Goal: Transaction & Acquisition: Purchase product/service

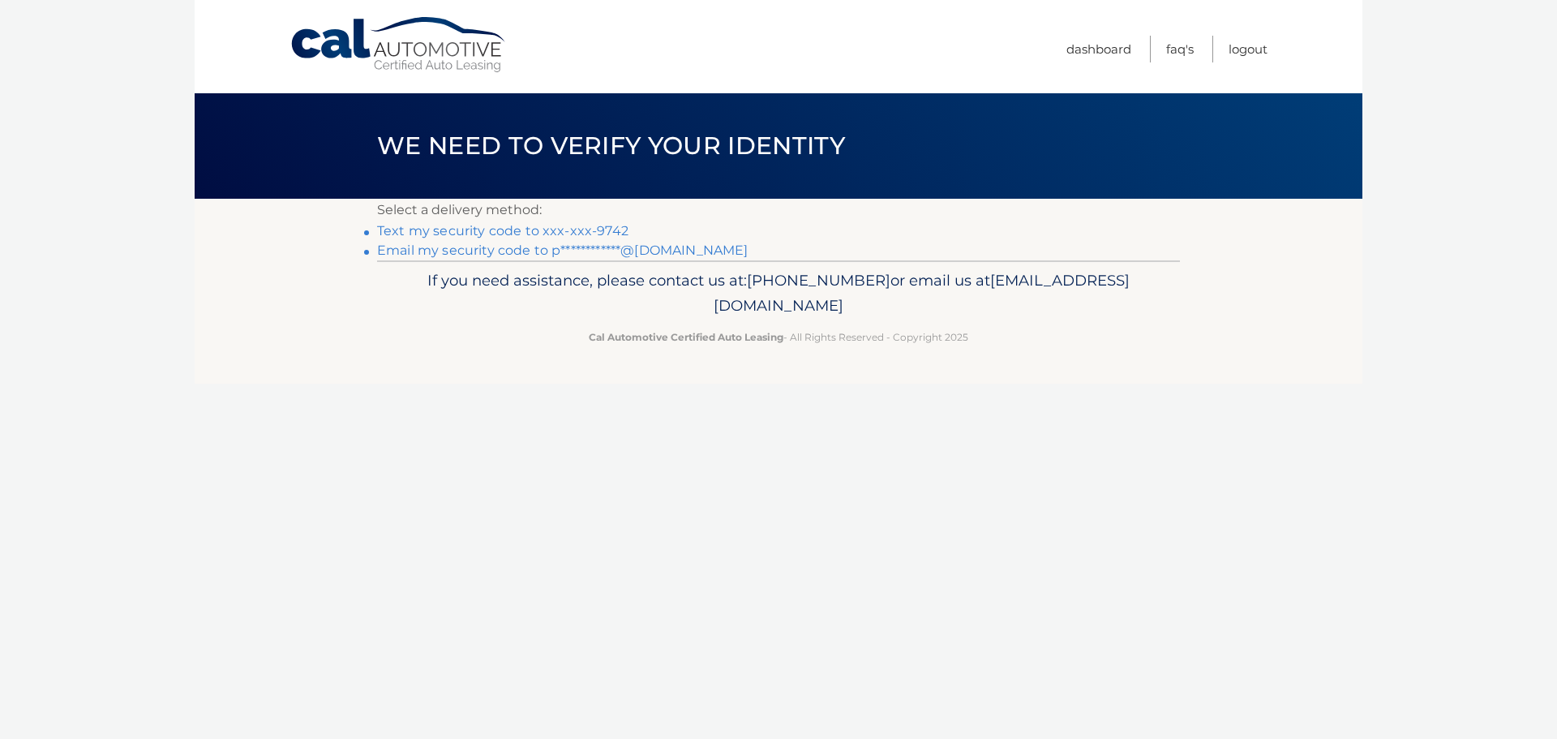
click at [479, 230] on link "Text my security code to xxx-xxx-9742" at bounding box center [502, 230] width 251 height 15
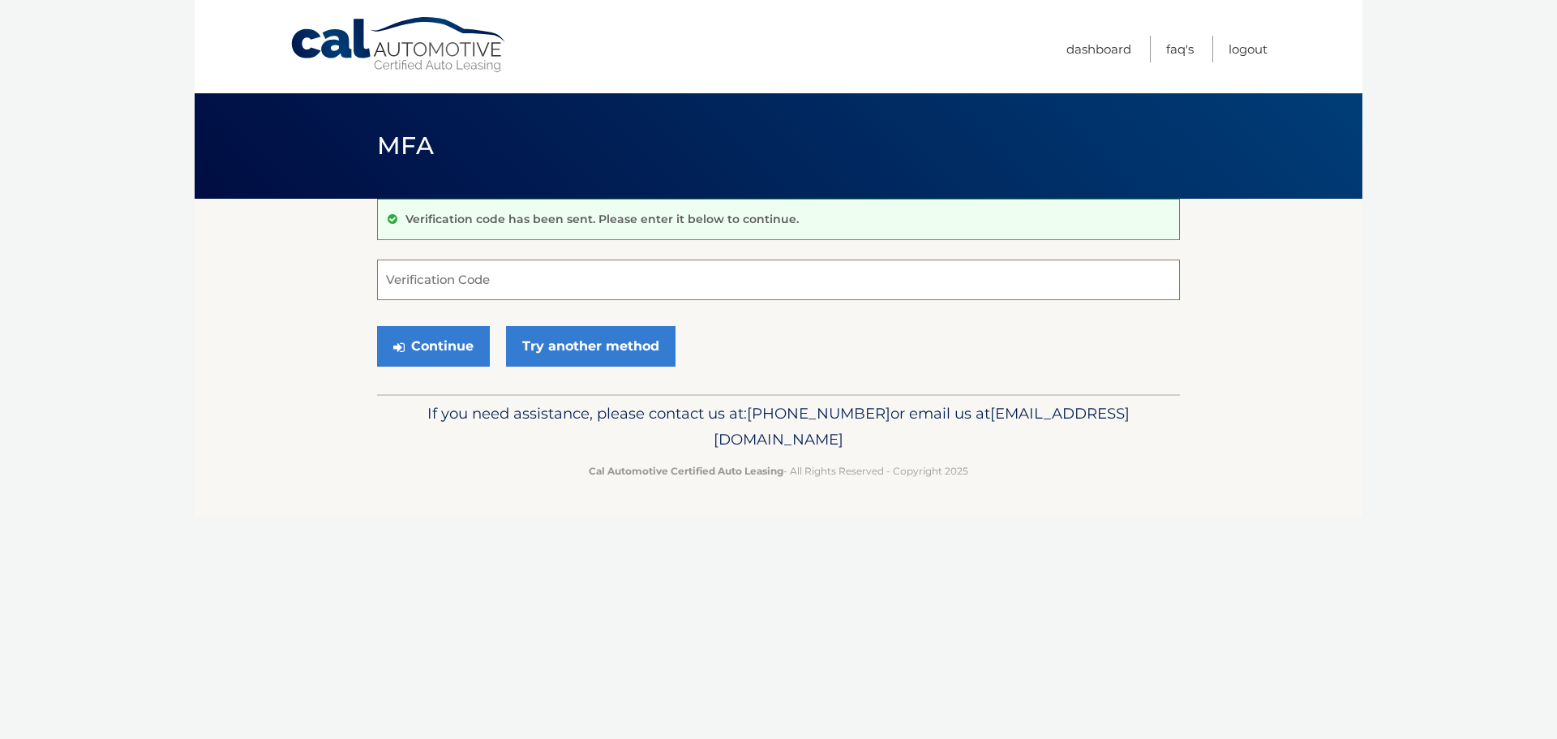
click at [461, 294] on input "Verification Code" at bounding box center [778, 280] width 803 height 41
type input "5"
type input "259703"
click at [423, 358] on button "Continue" at bounding box center [433, 346] width 113 height 41
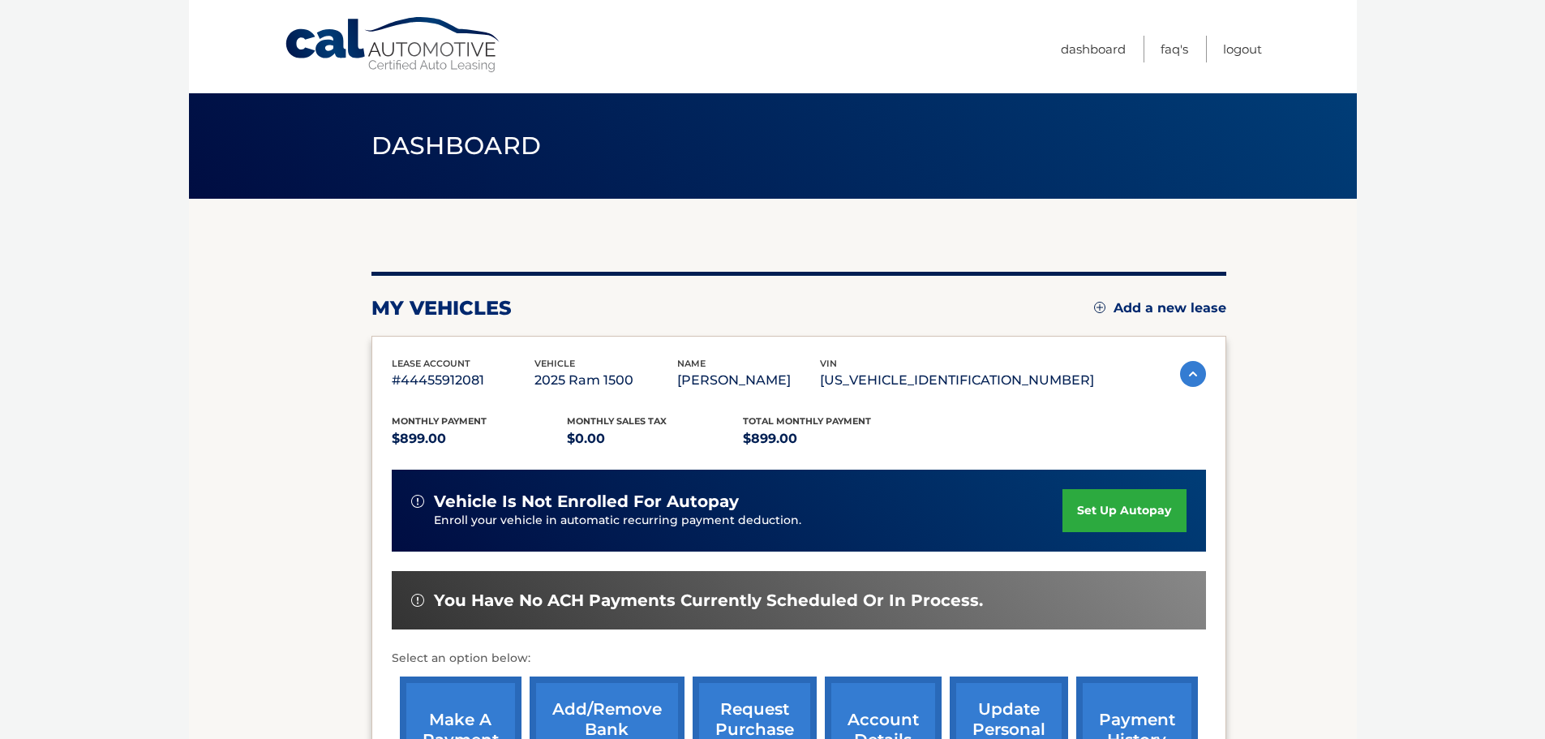
scroll to position [81, 0]
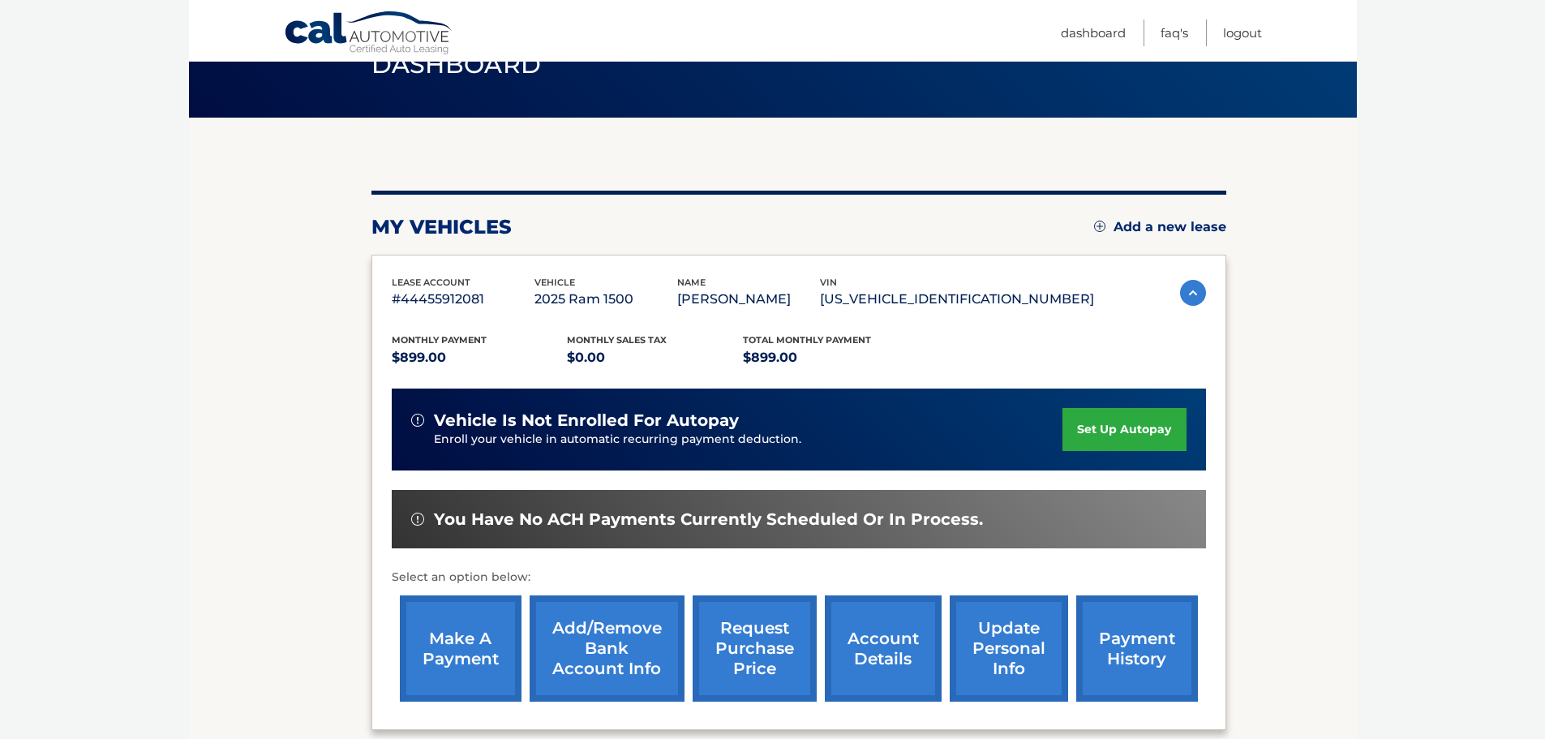
click at [446, 646] on link "make a payment" at bounding box center [461, 648] width 122 height 106
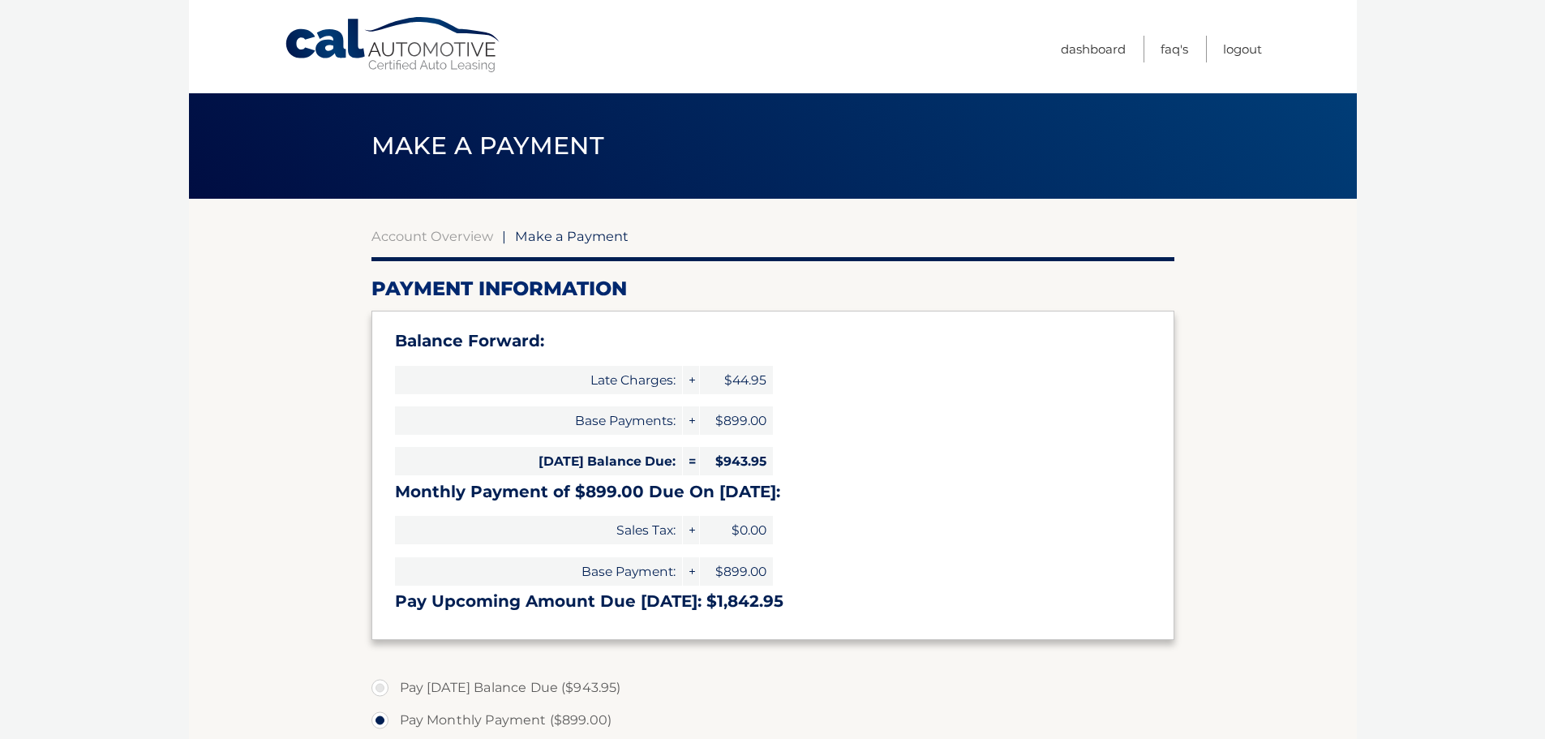
select select "MjNkMGY0ZGEtM2MzZS00MzViLTgzMjMtNjMyNGRmNzU2MTNk"
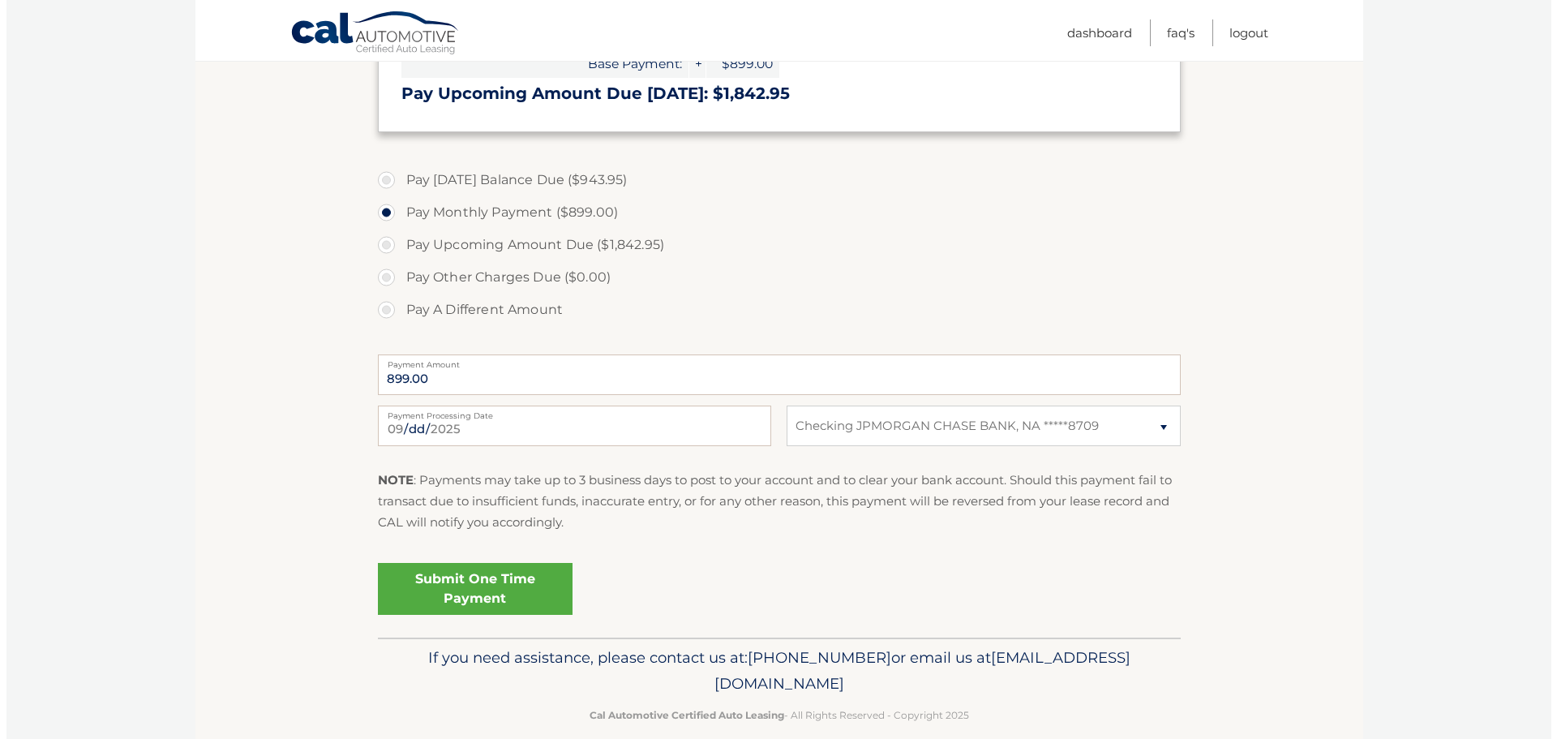
scroll to position [530, 0]
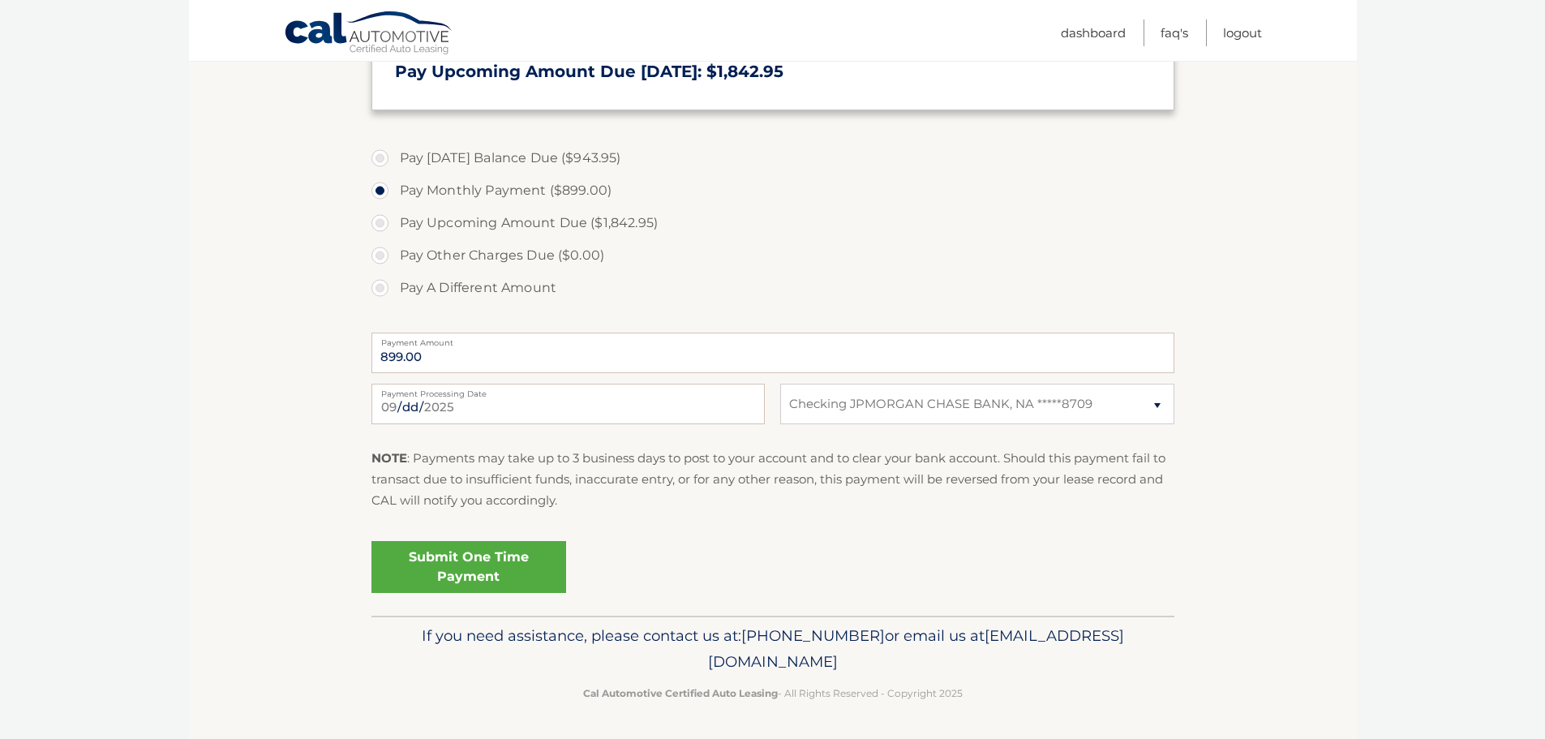
click at [444, 577] on link "Submit One Time Payment" at bounding box center [468, 567] width 195 height 52
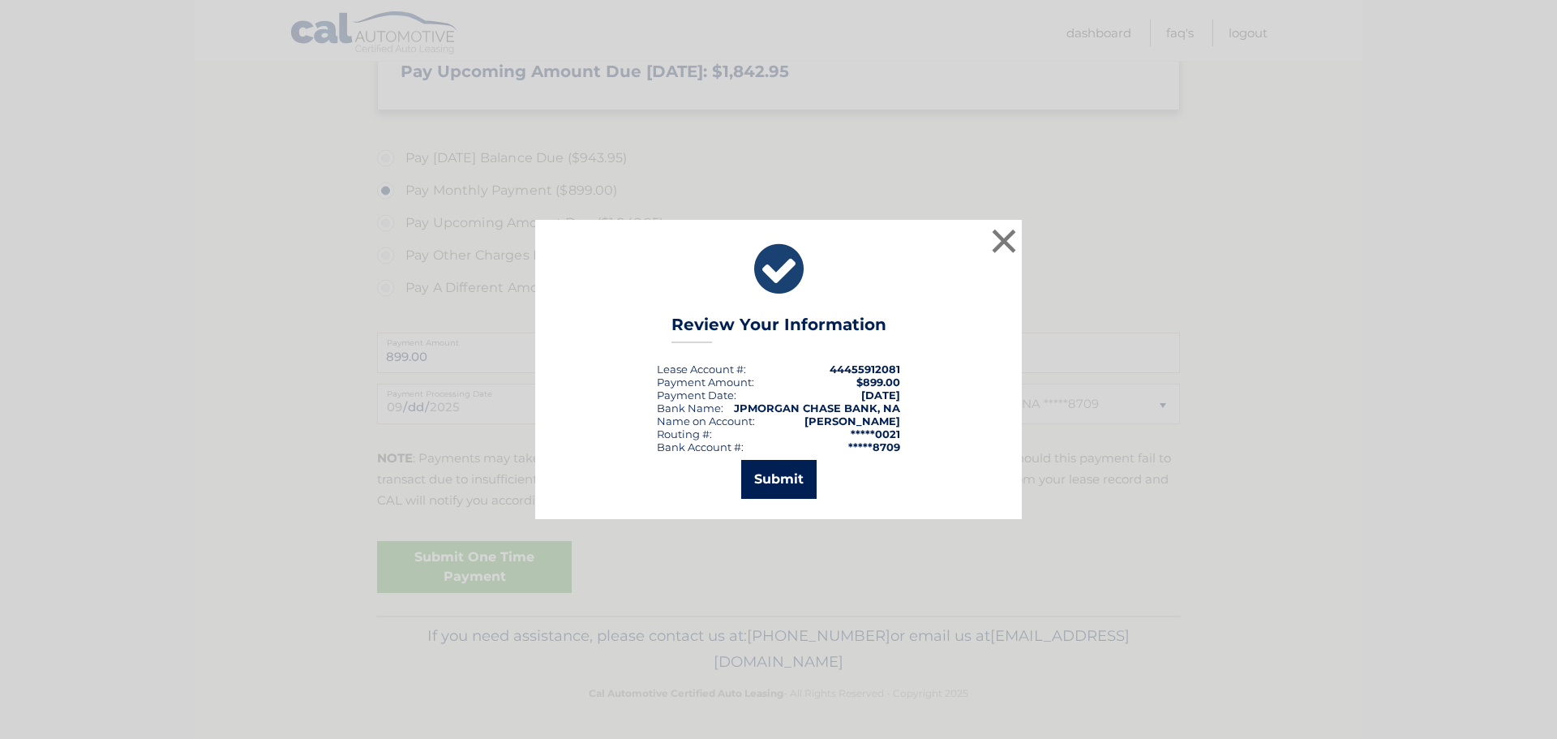
click at [786, 474] on button "Submit" at bounding box center [778, 479] width 75 height 39
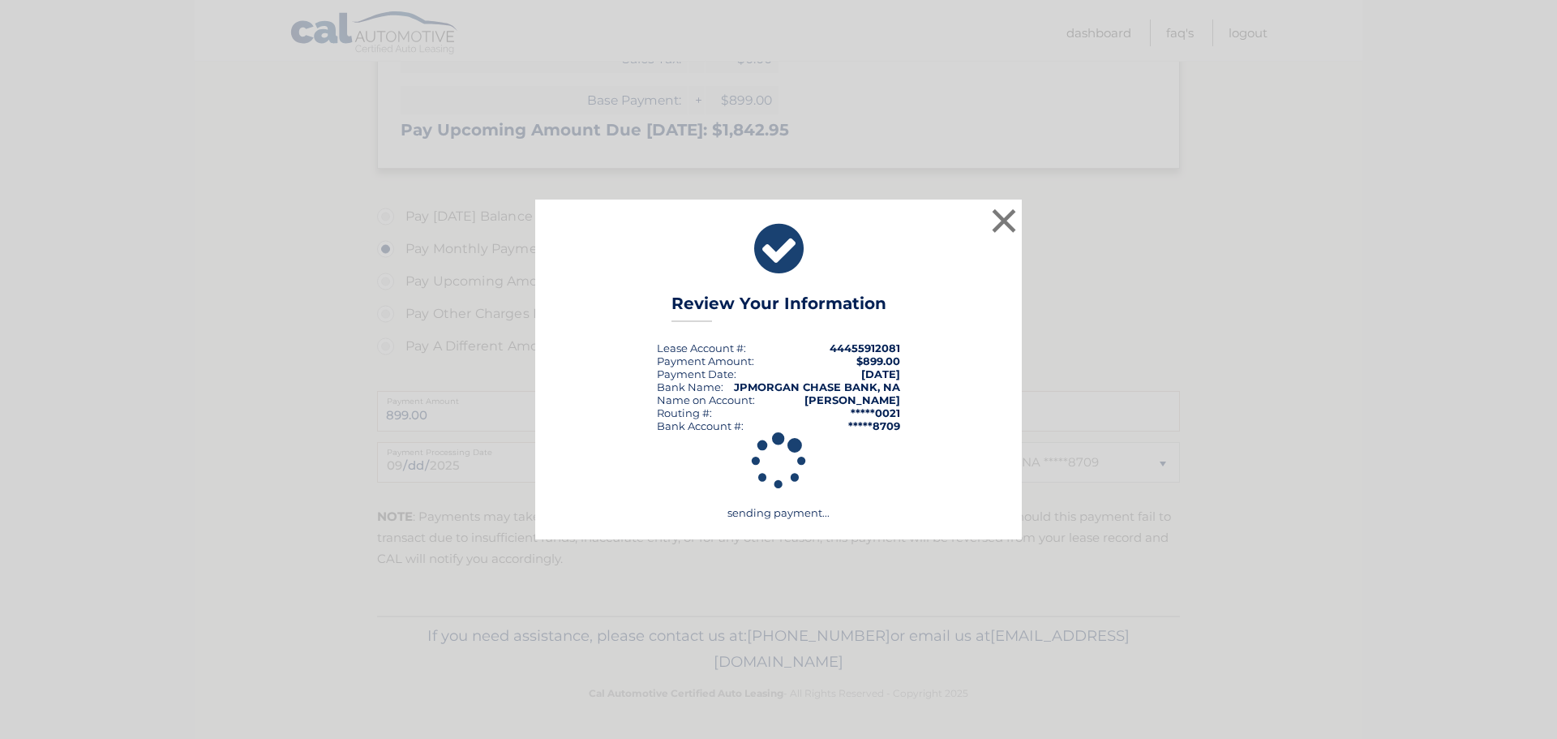
scroll to position [471, 0]
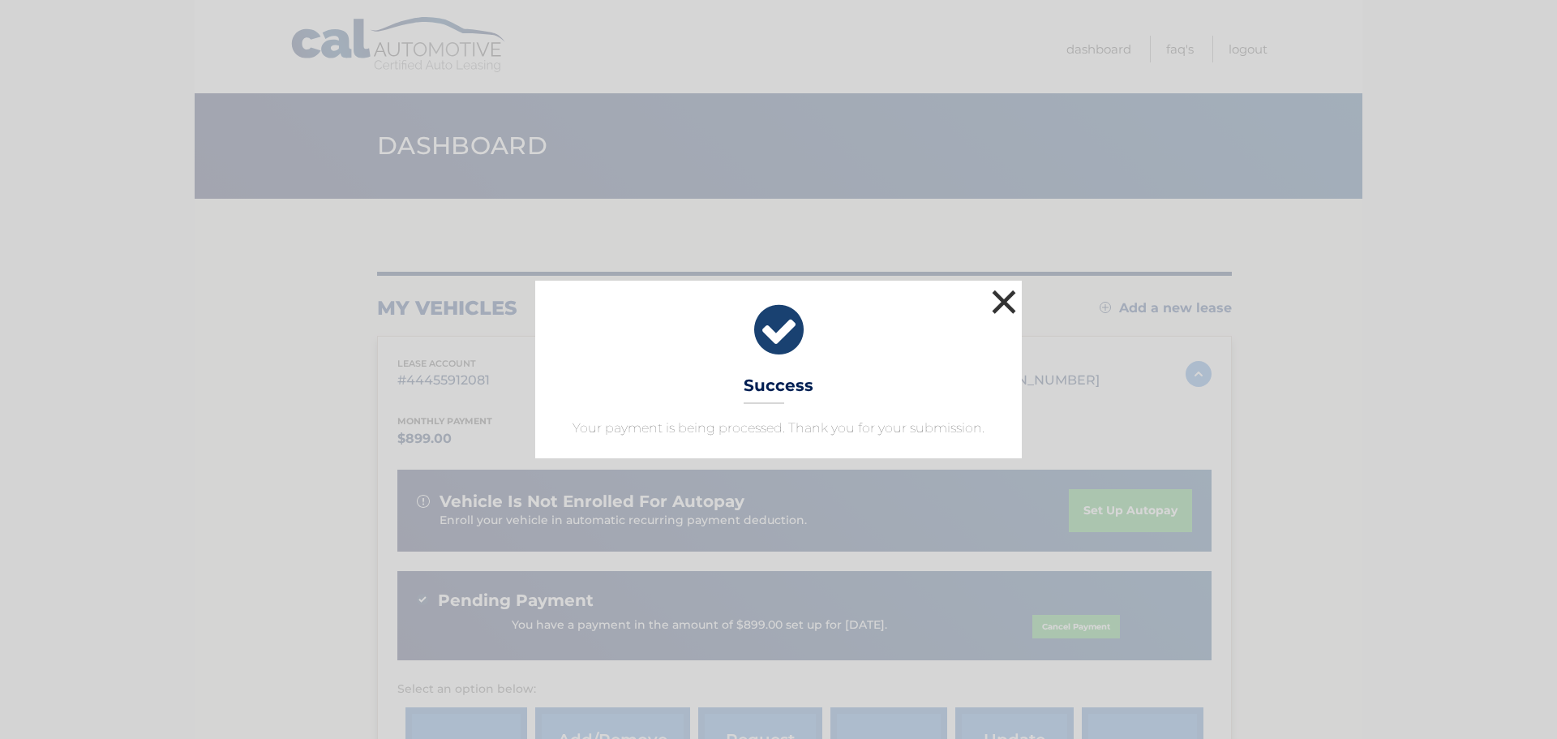
click at [1007, 305] on button "×" at bounding box center [1004, 302] width 32 height 32
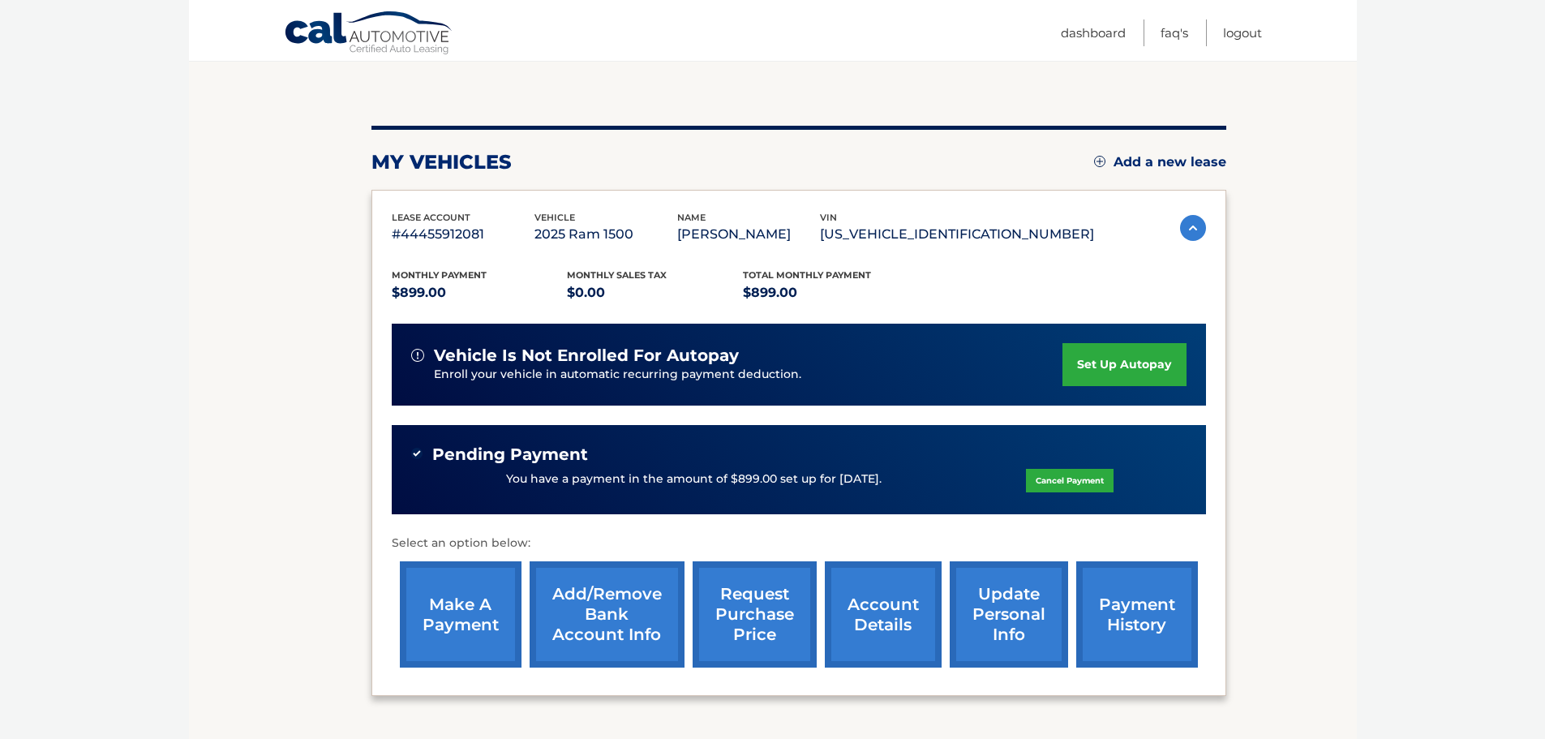
scroll to position [162, 0]
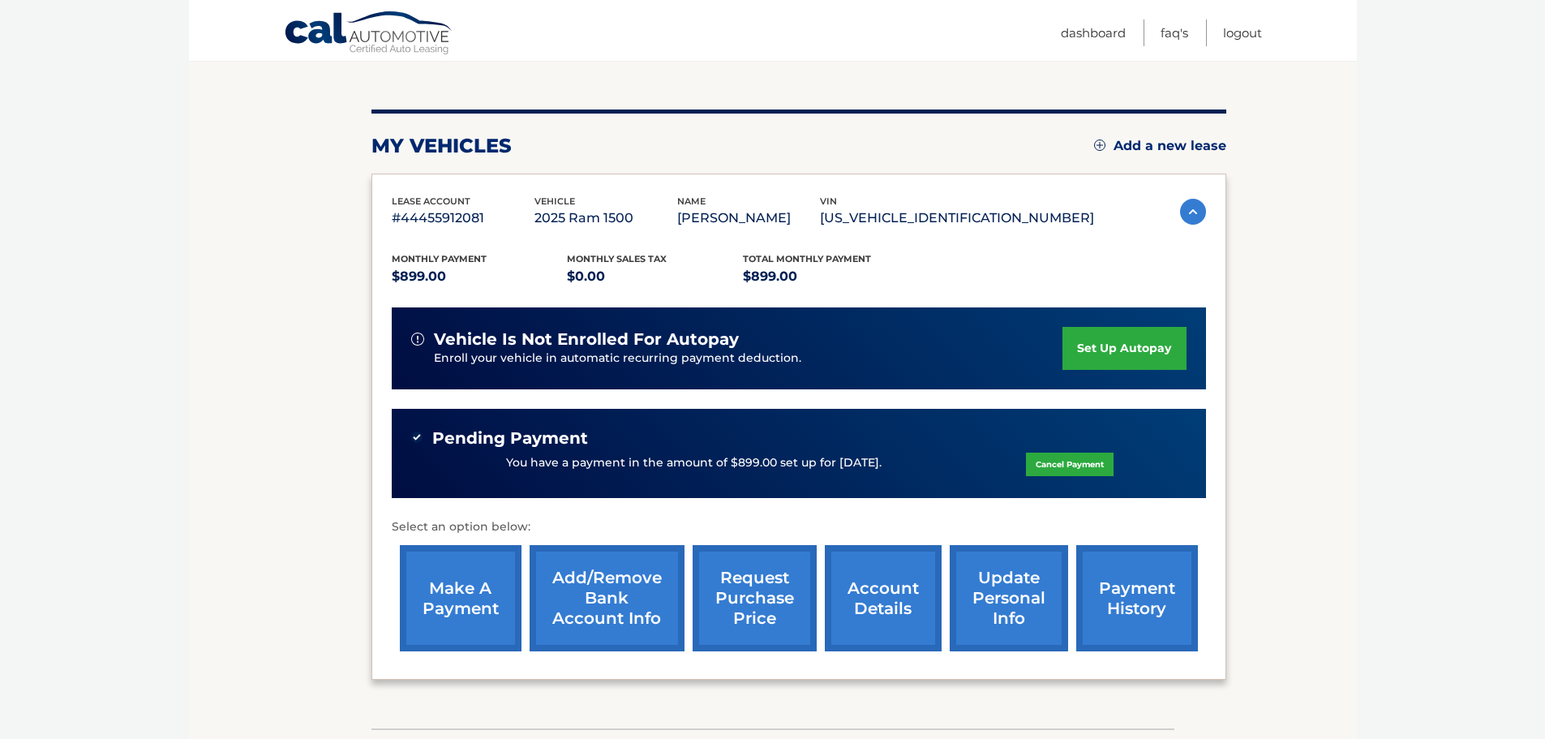
click at [894, 615] on link "account details" at bounding box center [883, 598] width 117 height 106
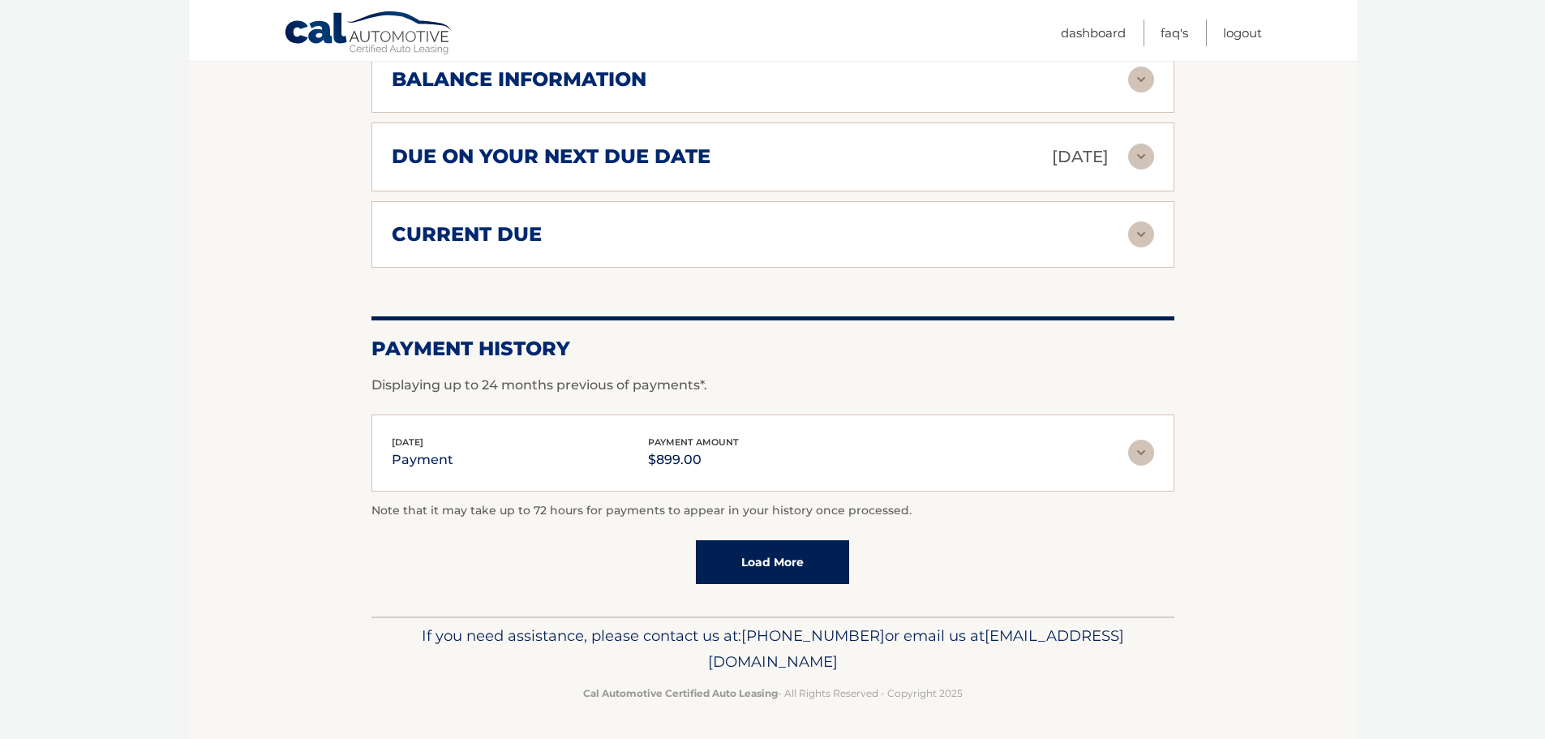
scroll to position [1085, 0]
click at [1144, 454] on img at bounding box center [1141, 453] width 26 height 26
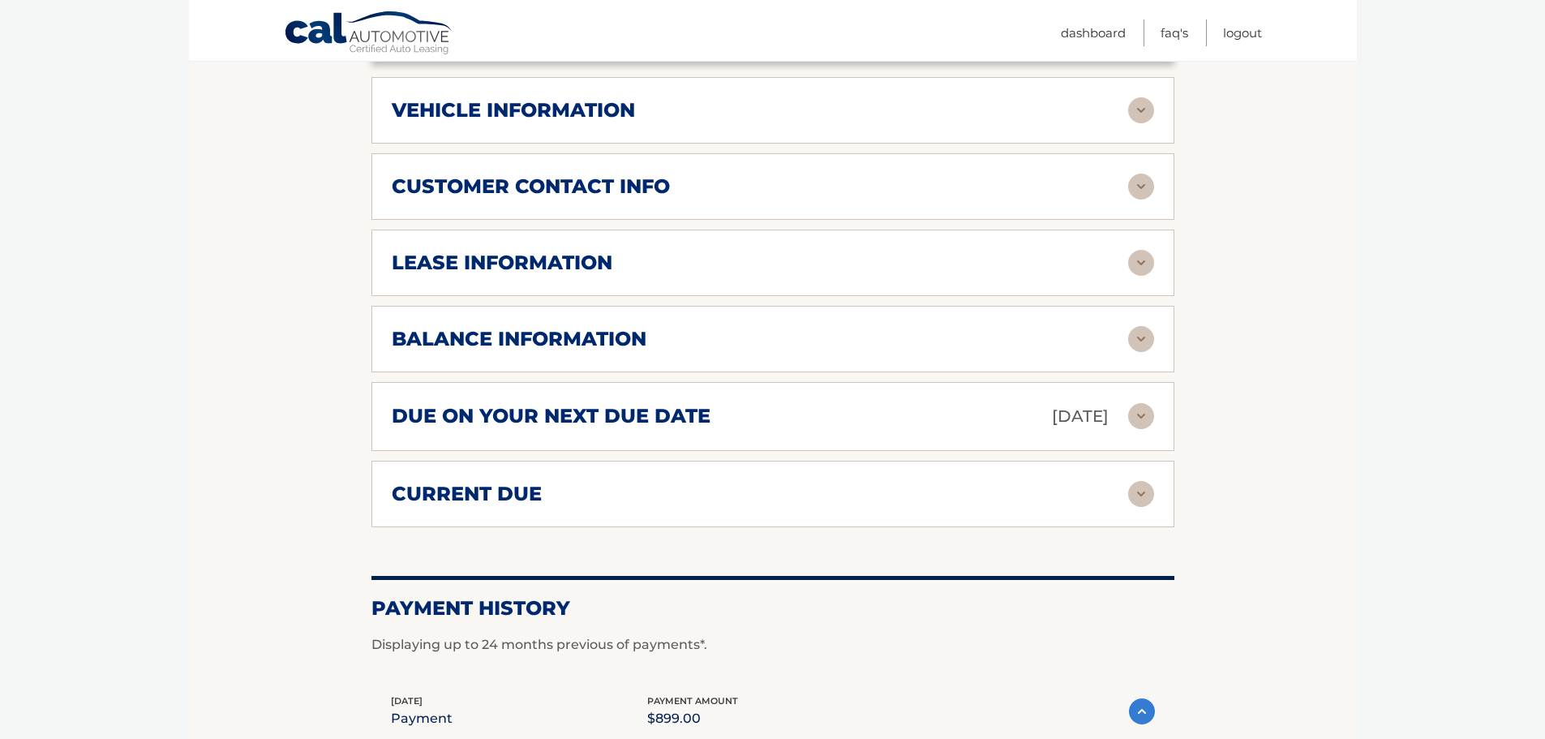
scroll to position [761, 0]
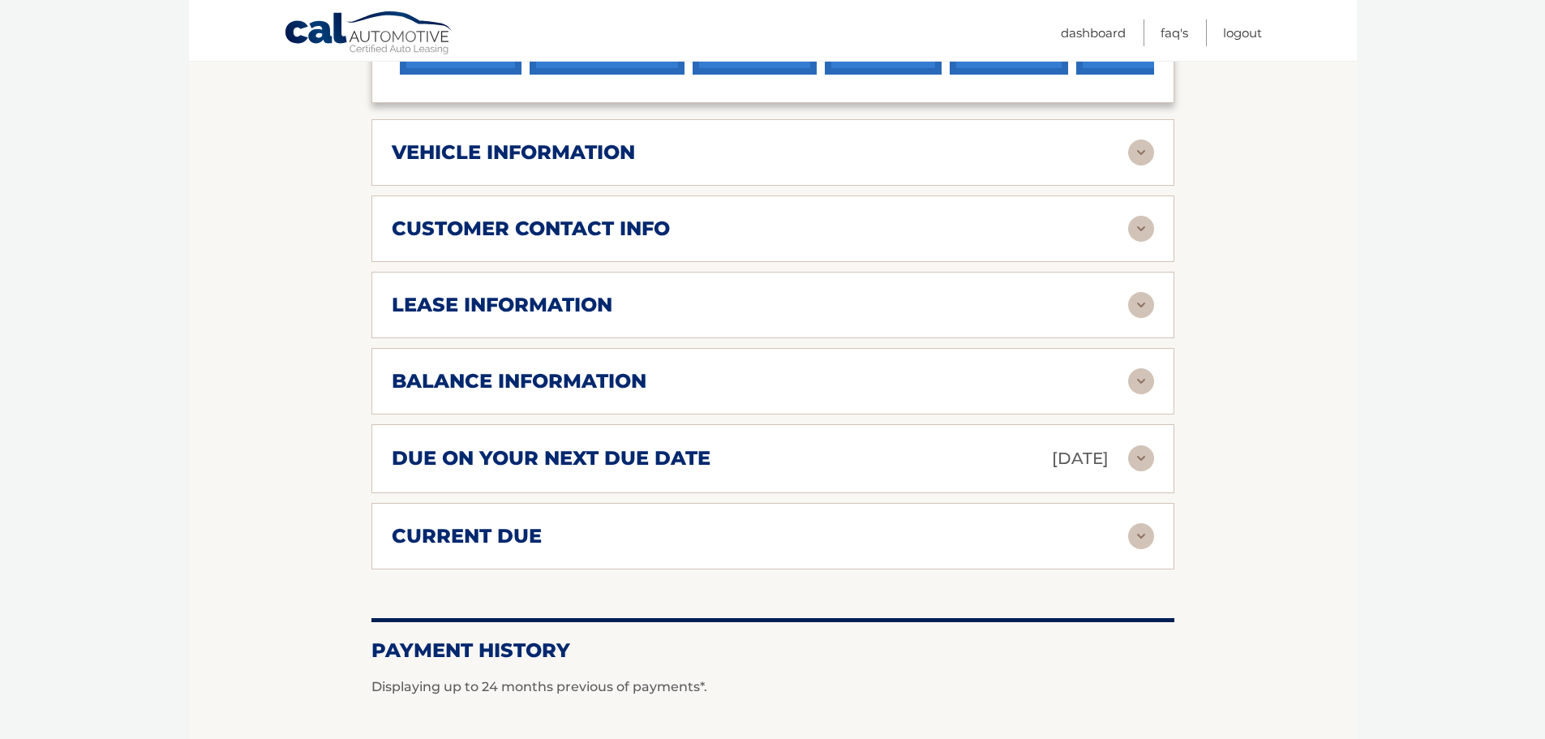
click at [1141, 549] on img at bounding box center [1141, 536] width 26 height 26
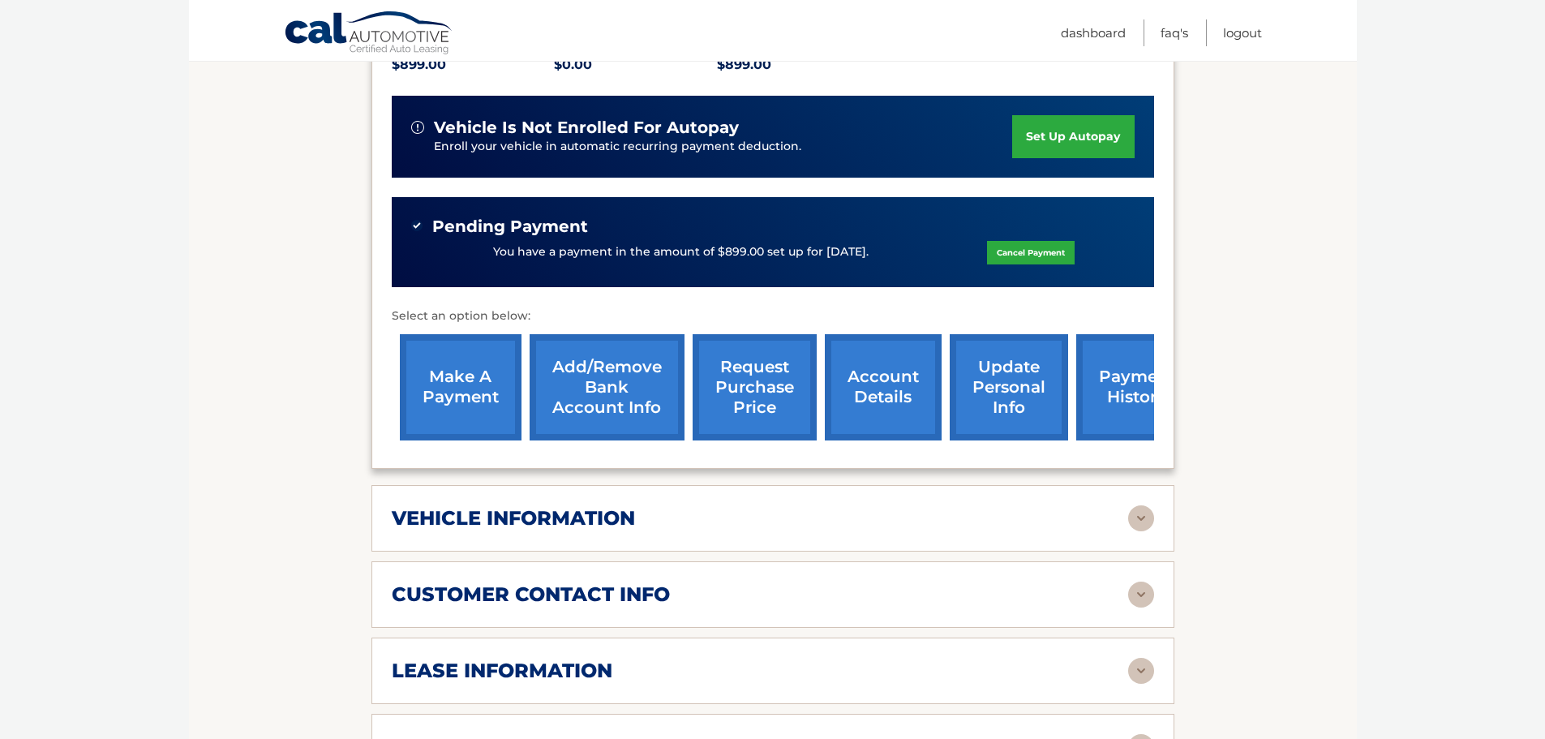
scroll to position [274, 0]
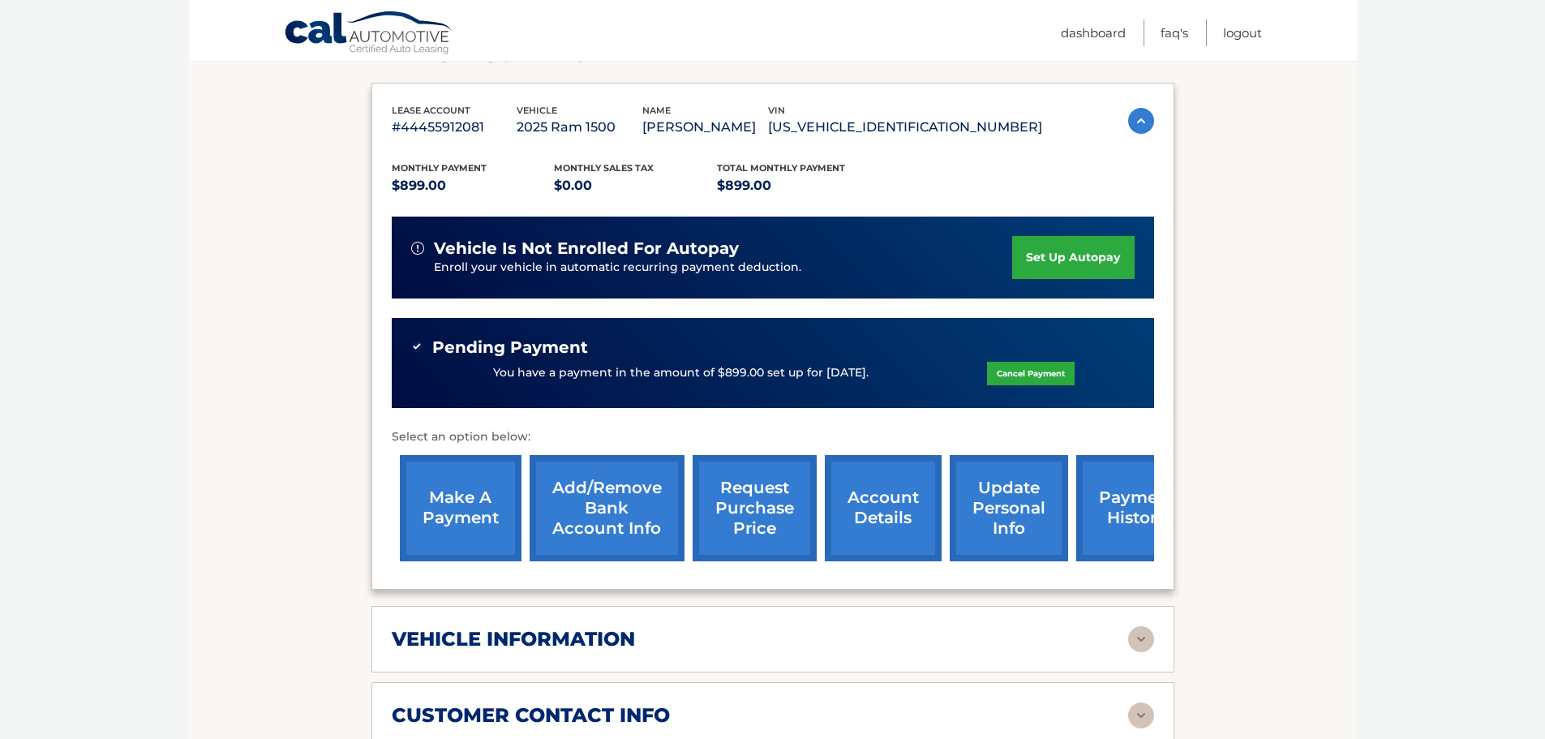
click at [869, 535] on link "account details" at bounding box center [883, 508] width 117 height 106
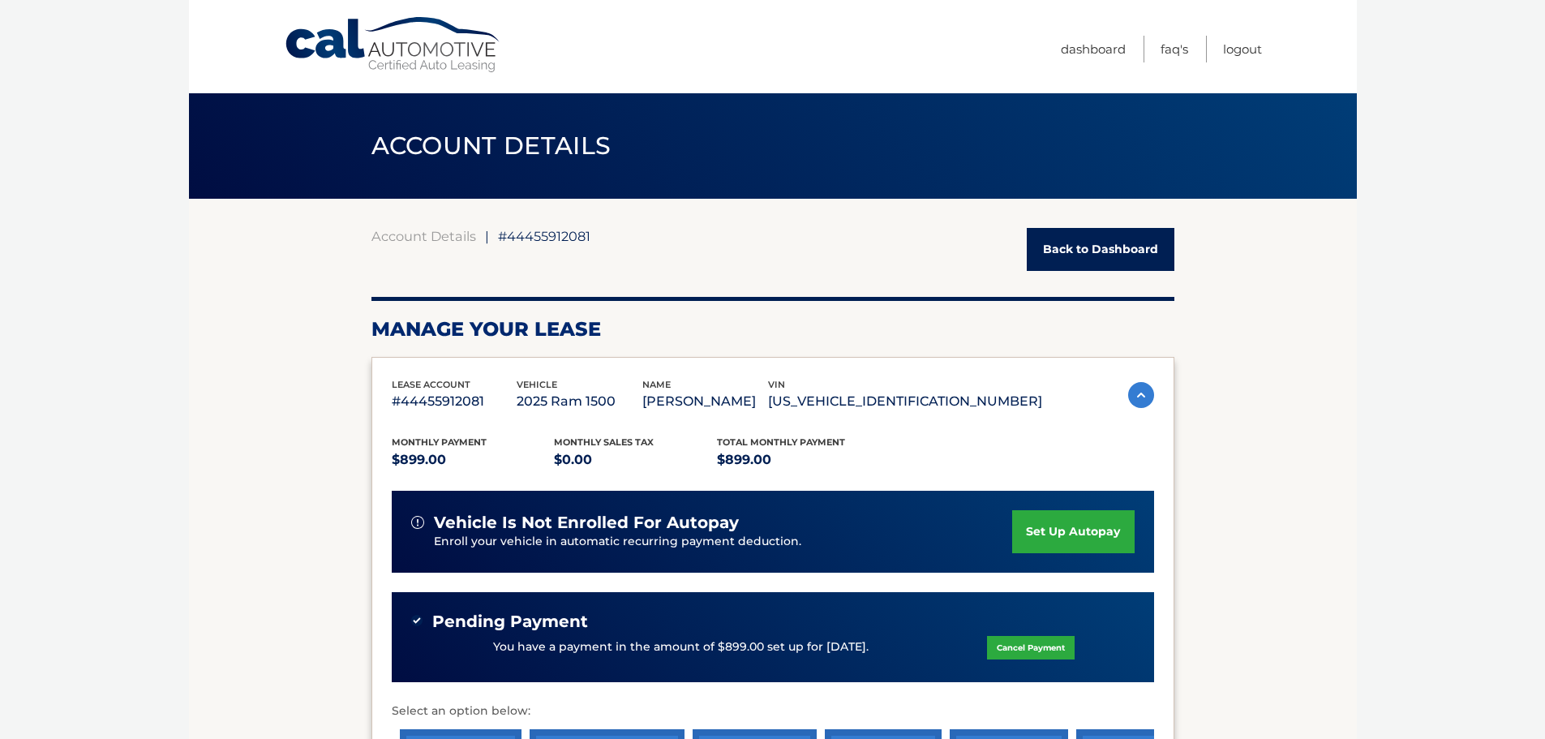
click at [1080, 257] on link "Back to Dashboard" at bounding box center [1101, 249] width 148 height 43
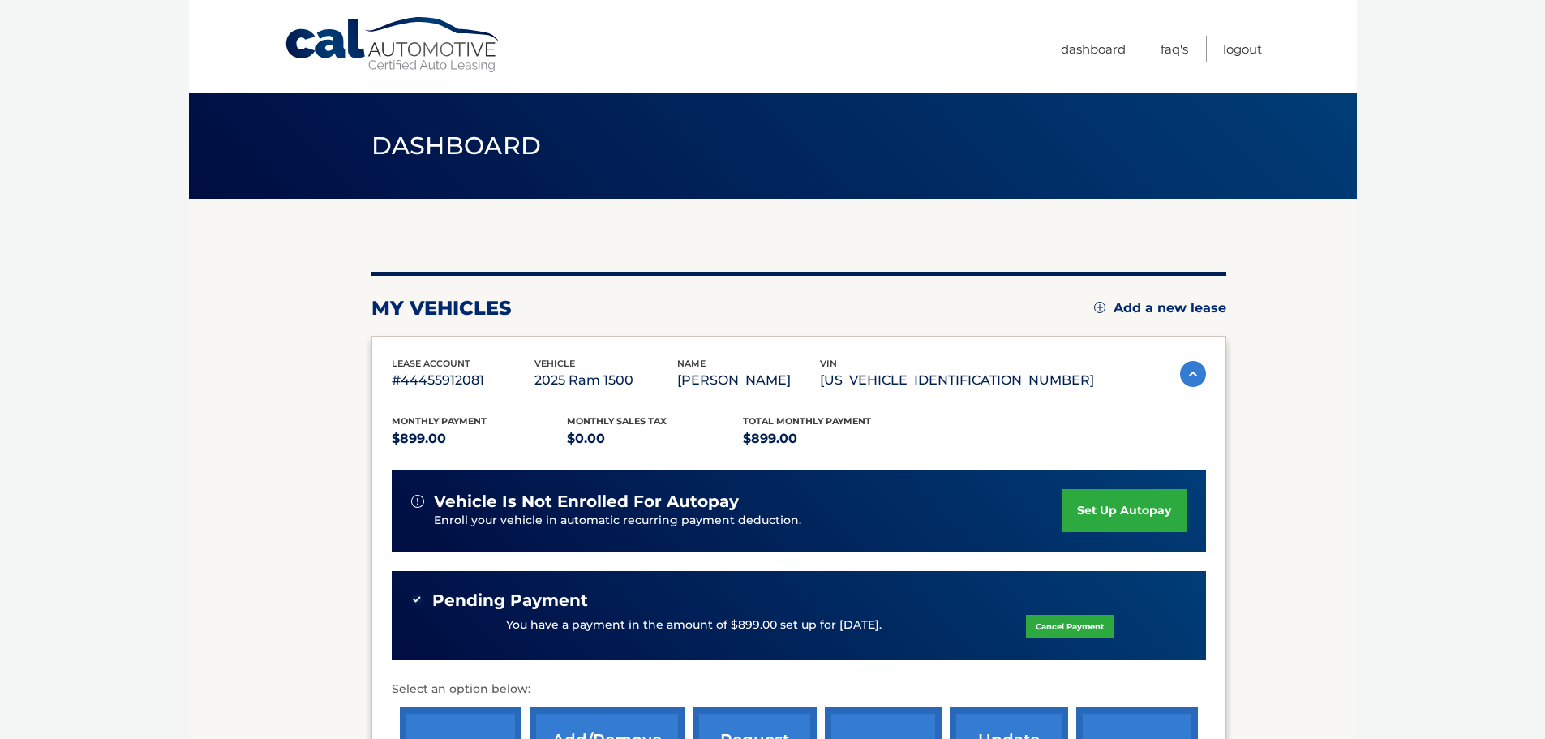
click at [381, 49] on link "Cal Automotive" at bounding box center [393, 45] width 219 height 58
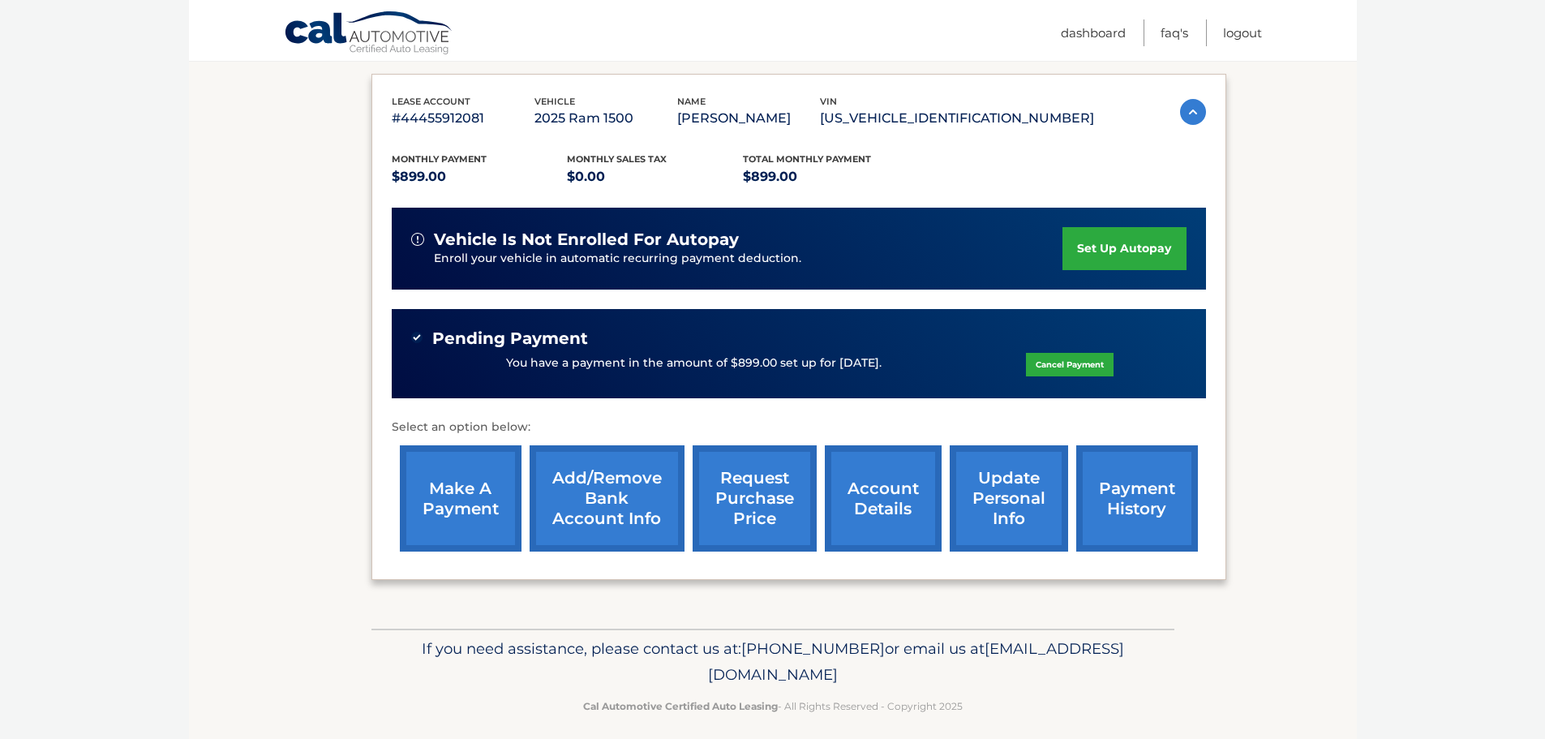
scroll to position [275, 0]
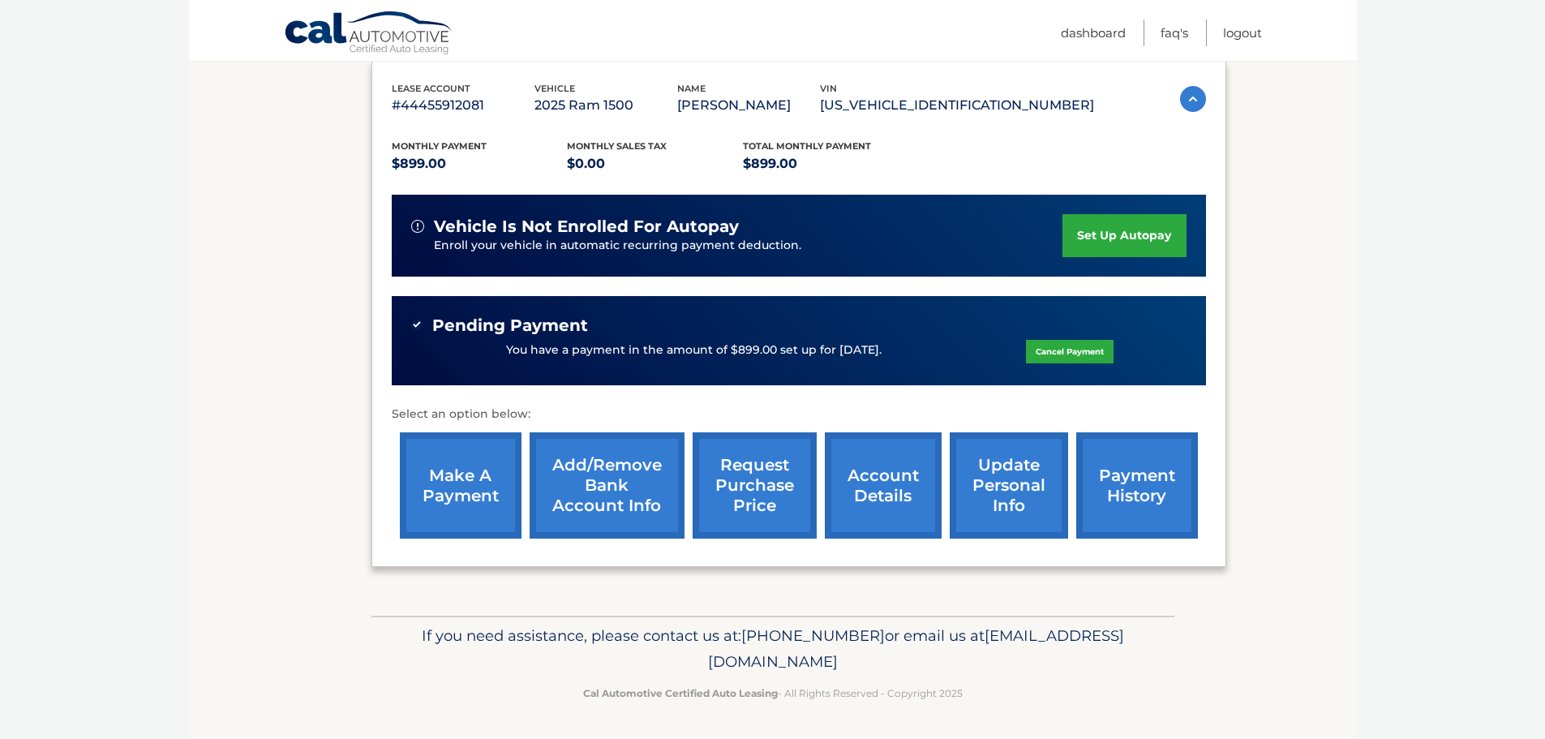
click at [869, 496] on link "account details" at bounding box center [883, 485] width 117 height 106
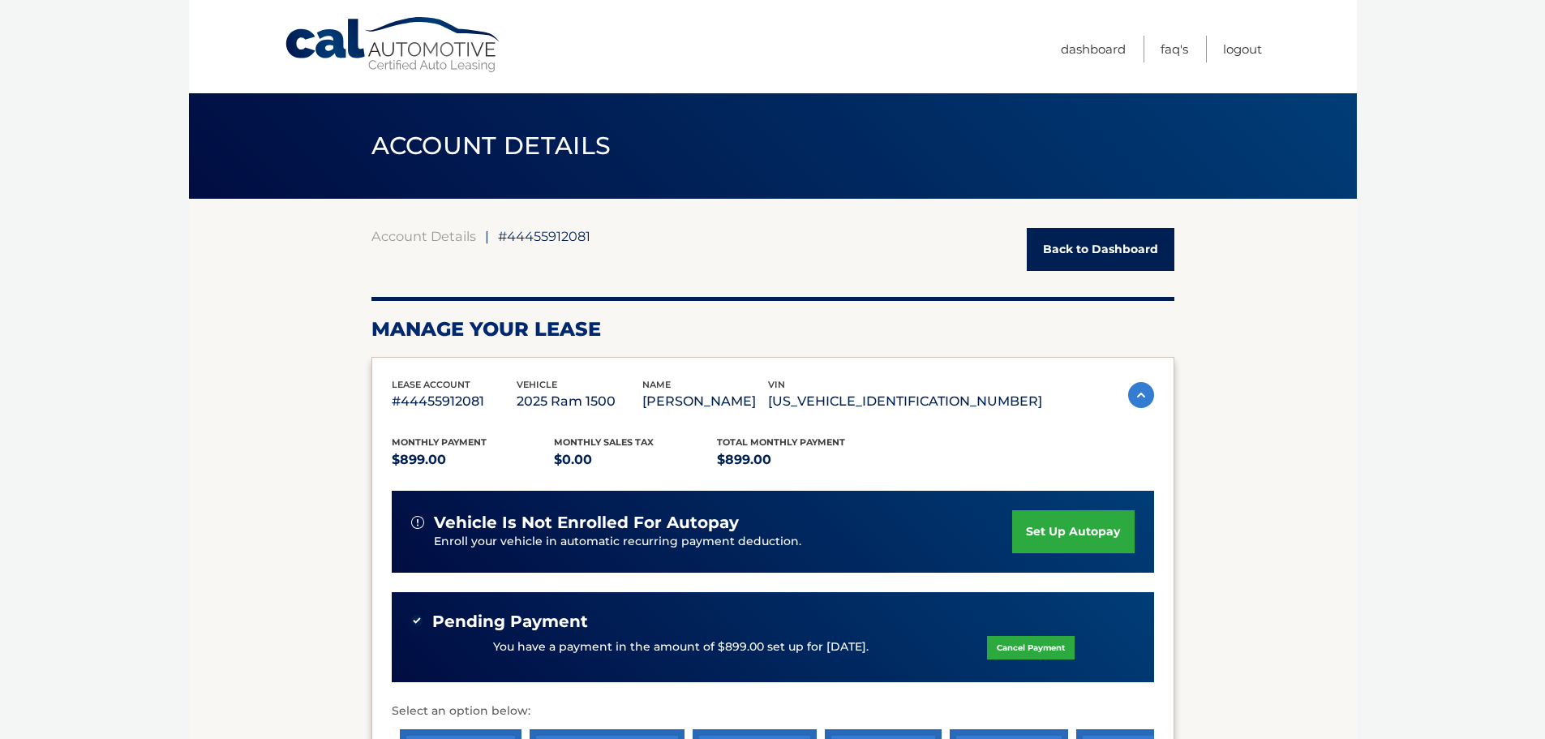
click at [521, 240] on span "#44455912081" at bounding box center [544, 236] width 92 height 16
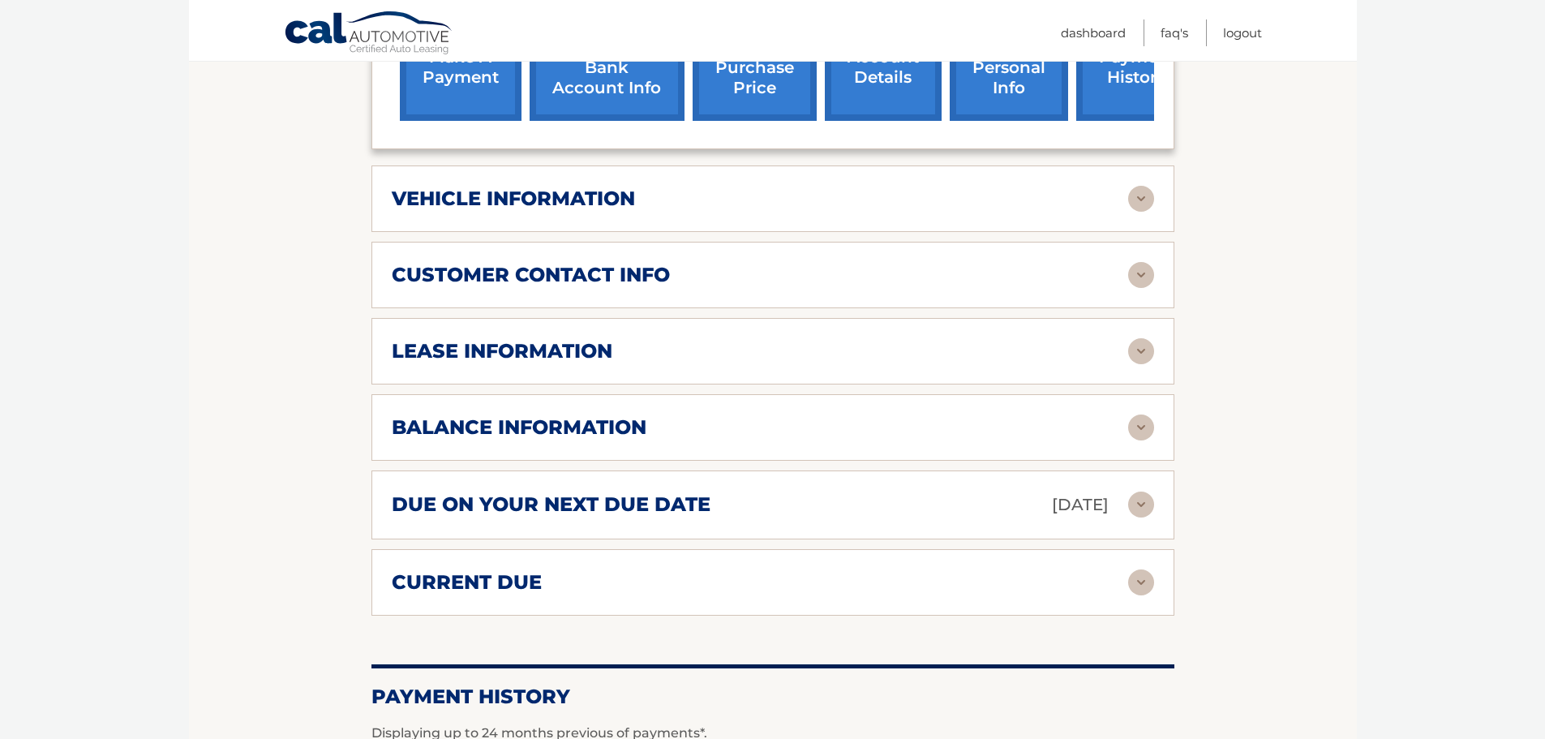
scroll to position [730, 0]
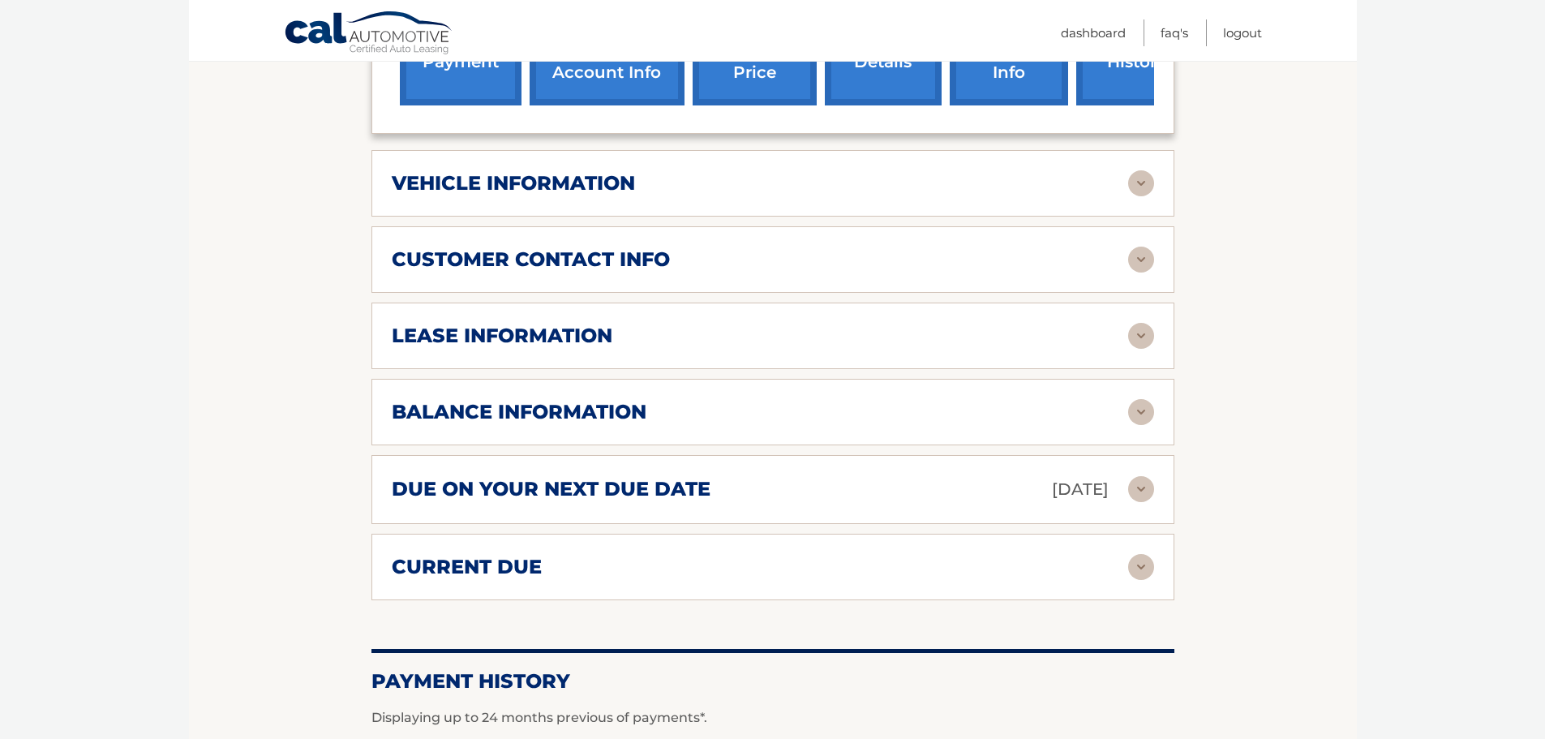
click at [1136, 502] on img at bounding box center [1141, 489] width 26 height 26
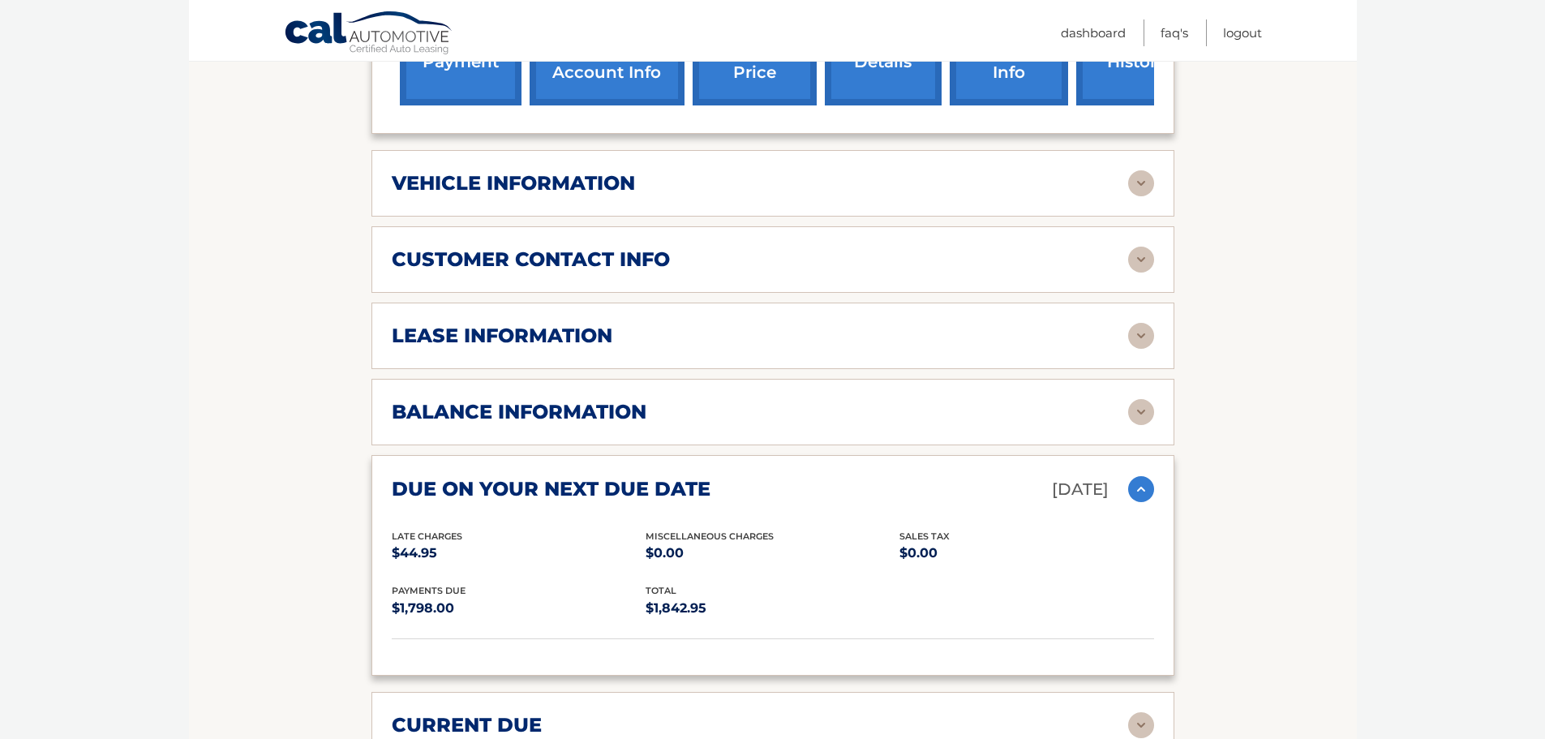
click at [1136, 502] on img at bounding box center [1141, 489] width 26 height 26
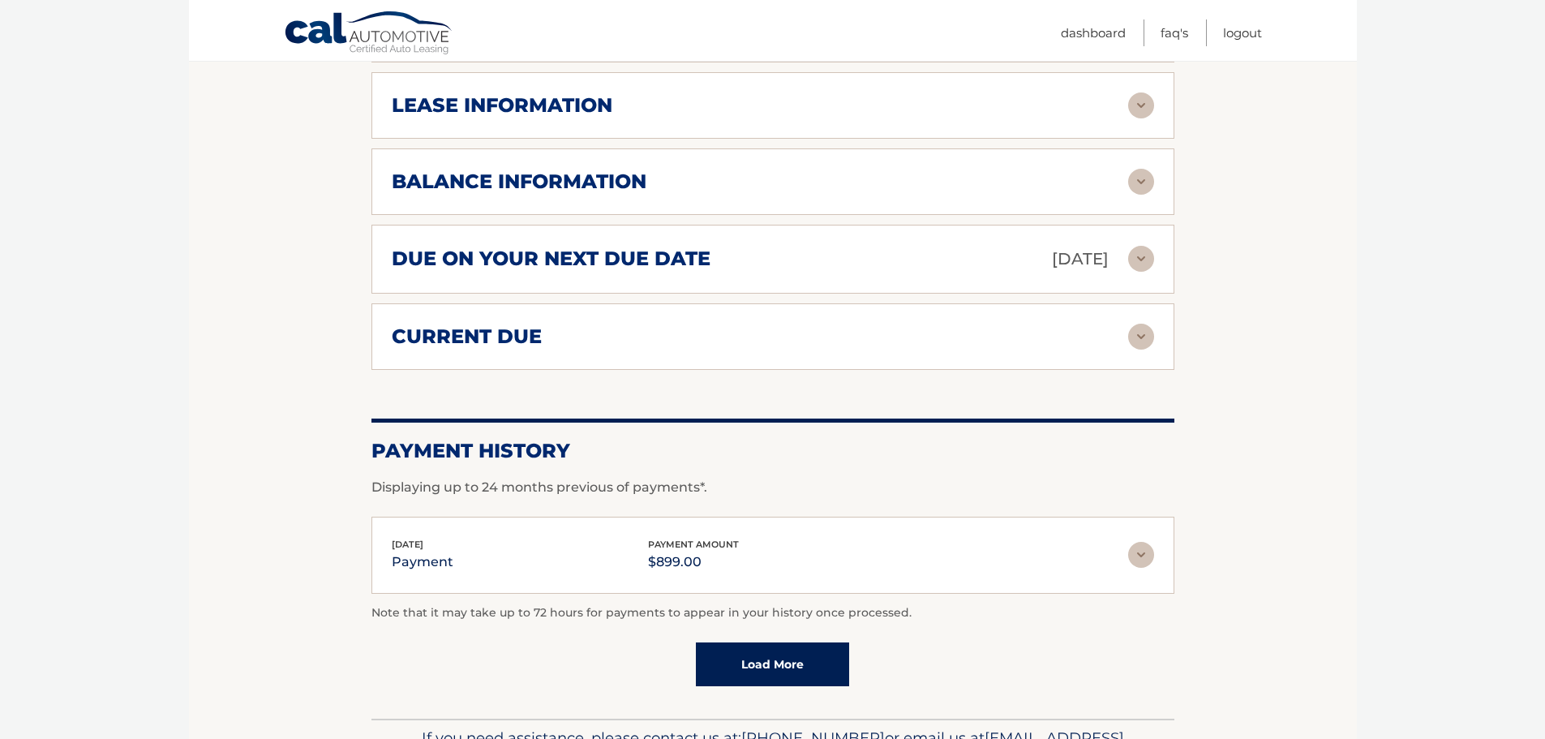
scroll to position [973, 0]
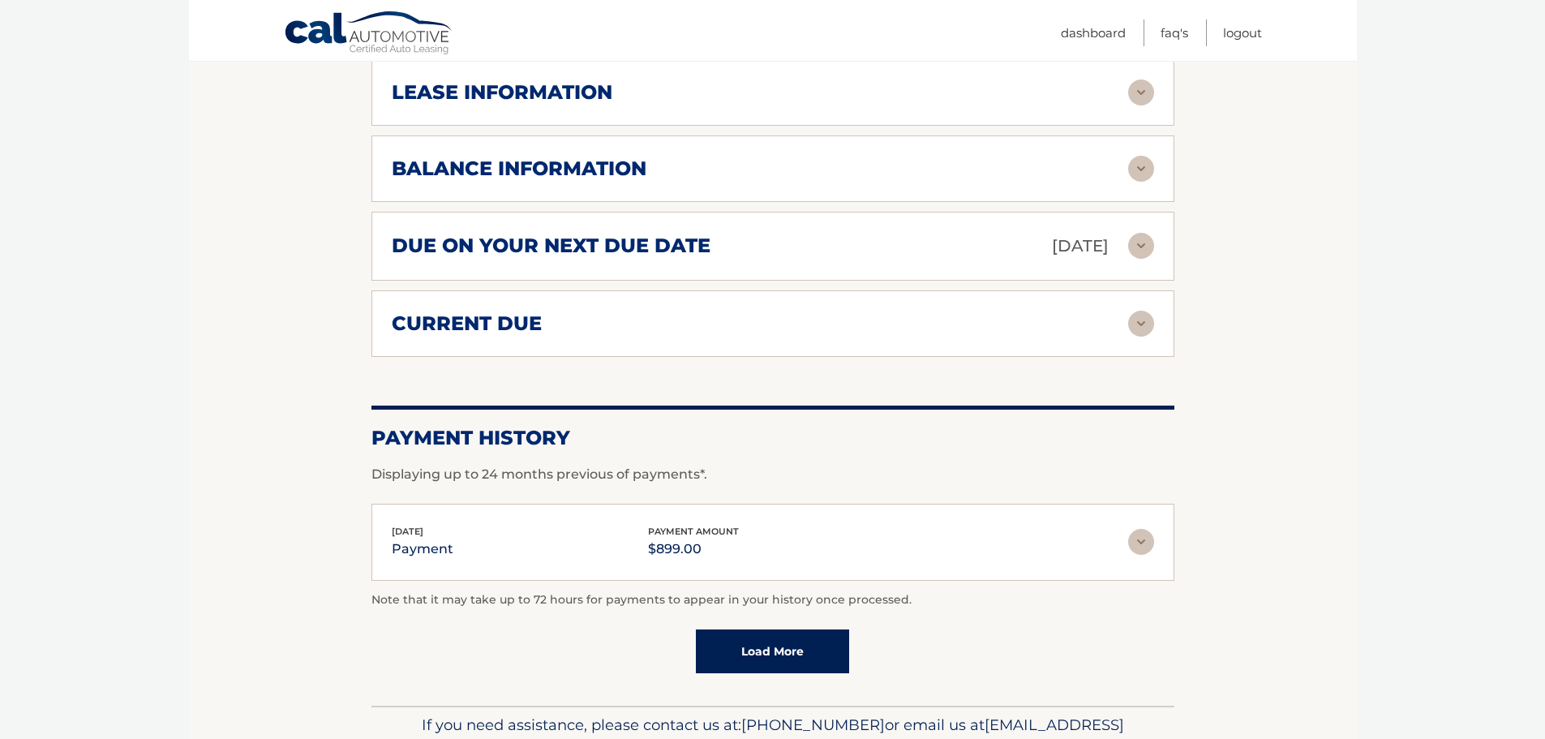
click at [764, 673] on link "Load More" at bounding box center [772, 651] width 153 height 44
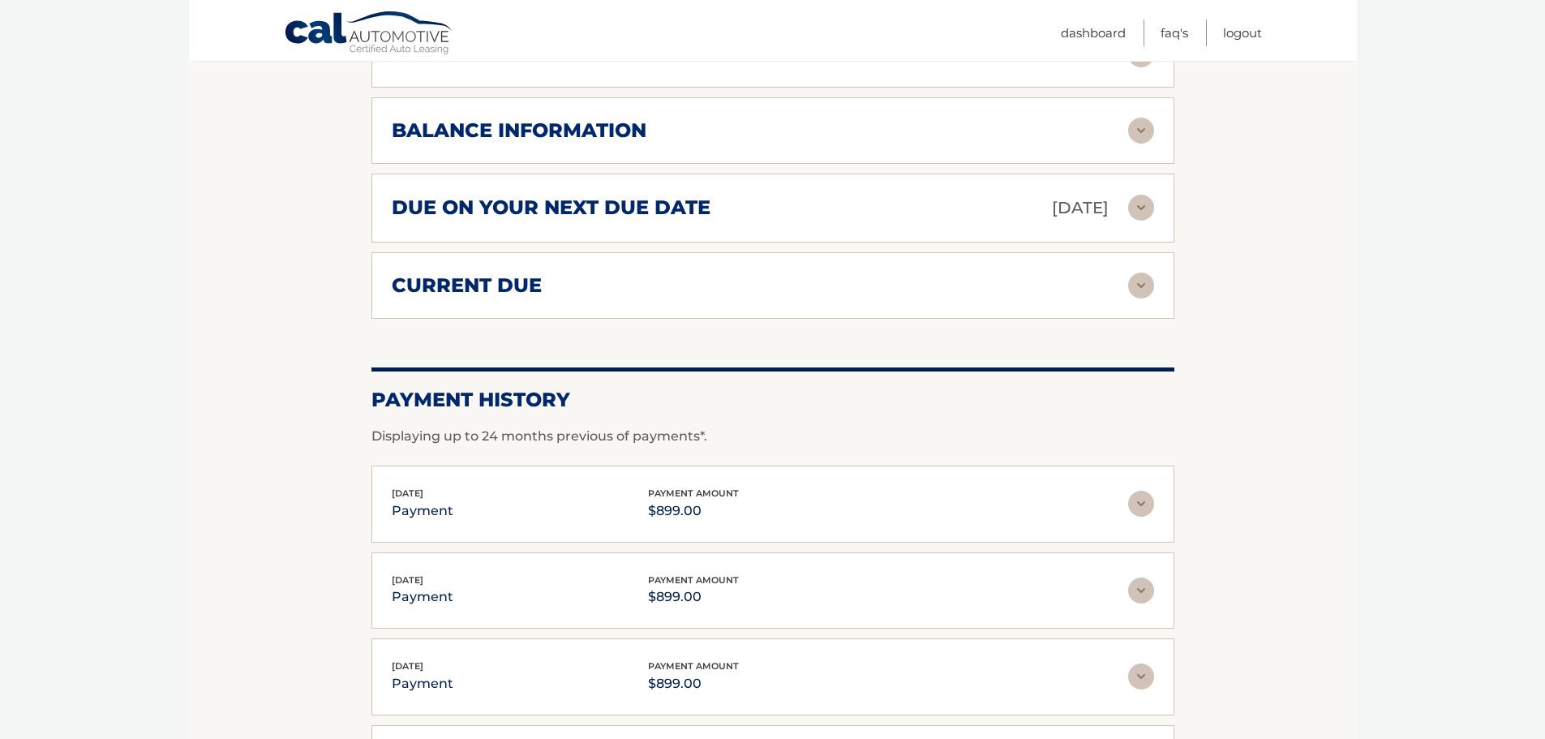
scroll to position [892, 0]
